Goal: Transaction & Acquisition: Obtain resource

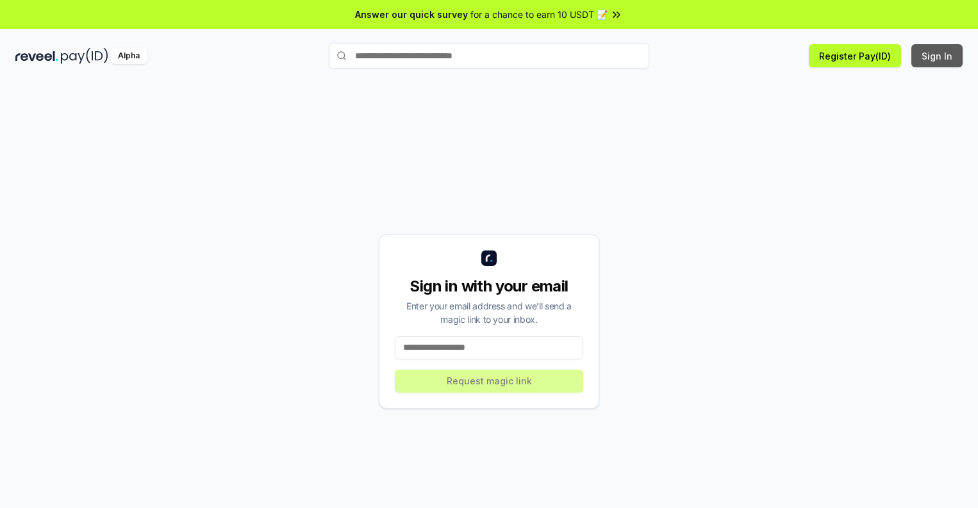
click at [938, 56] on button "Sign In" at bounding box center [936, 55] width 51 height 23
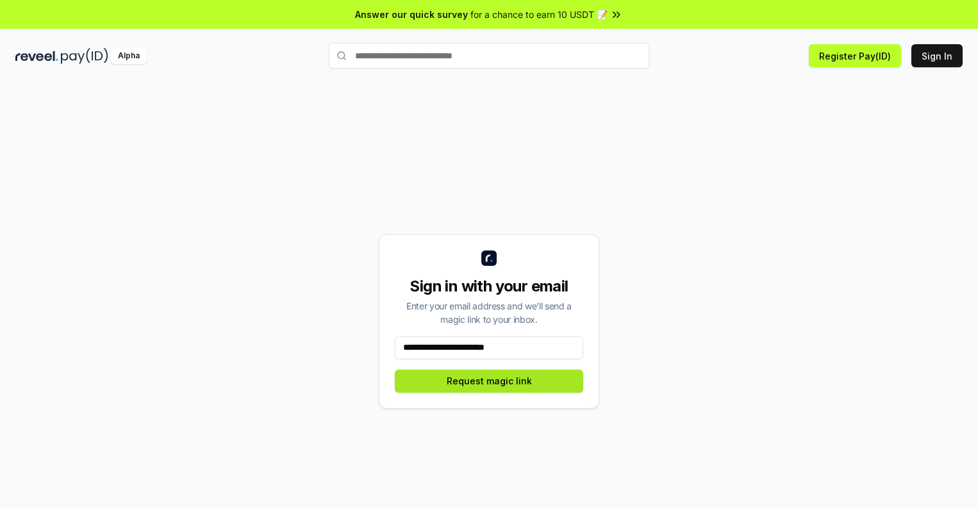
type input "**********"
click at [489, 381] on button "Request magic link" at bounding box center [489, 381] width 188 height 23
